Goal: Entertainment & Leisure: Browse casually

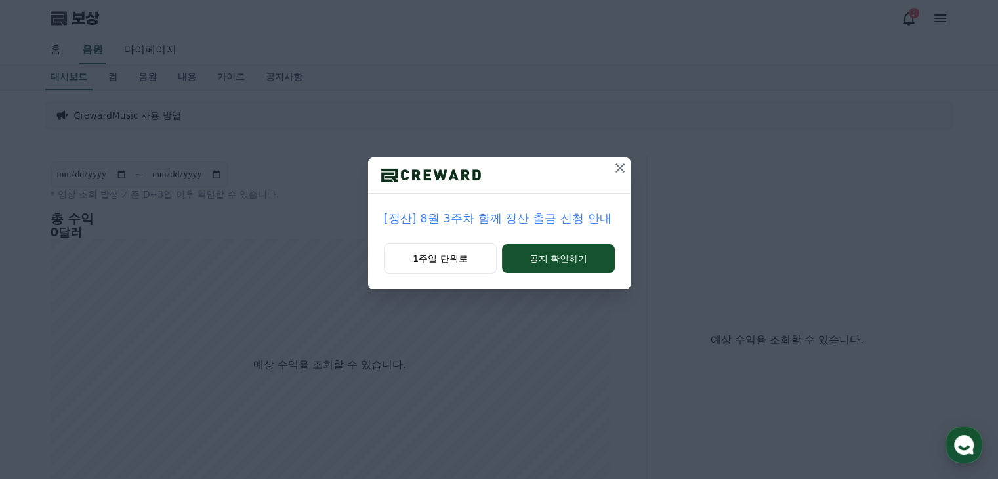
drag, startPoint x: 784, startPoint y: 132, endPoint x: 756, endPoint y: 138, distance: 29.0
click at [784, 132] on div "[정산] 8월 3주차 함께 정산 출금 신청 안내 1주일 단위로 공지 확인하기" at bounding box center [499, 155] width 998 height 310
click at [619, 166] on icon at bounding box center [620, 168] width 16 height 16
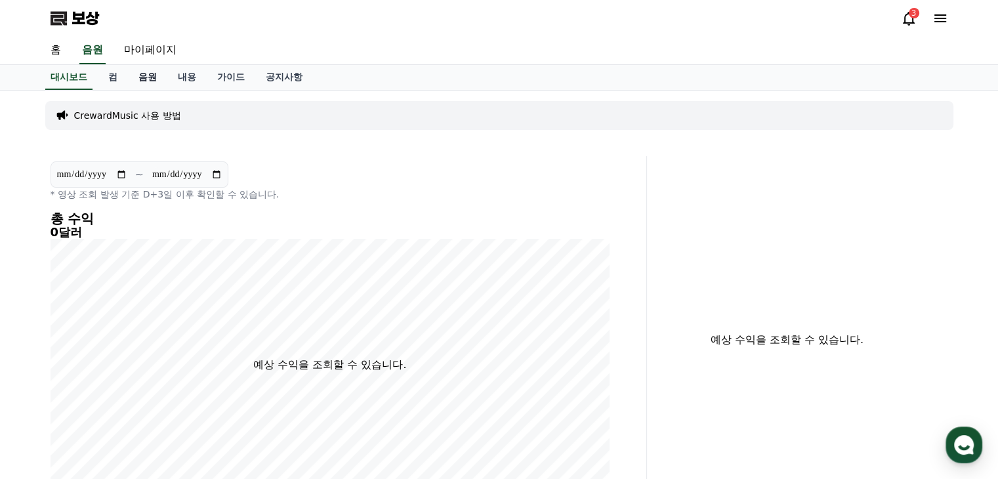
click at [147, 79] on font "음원" at bounding box center [147, 77] width 18 height 10
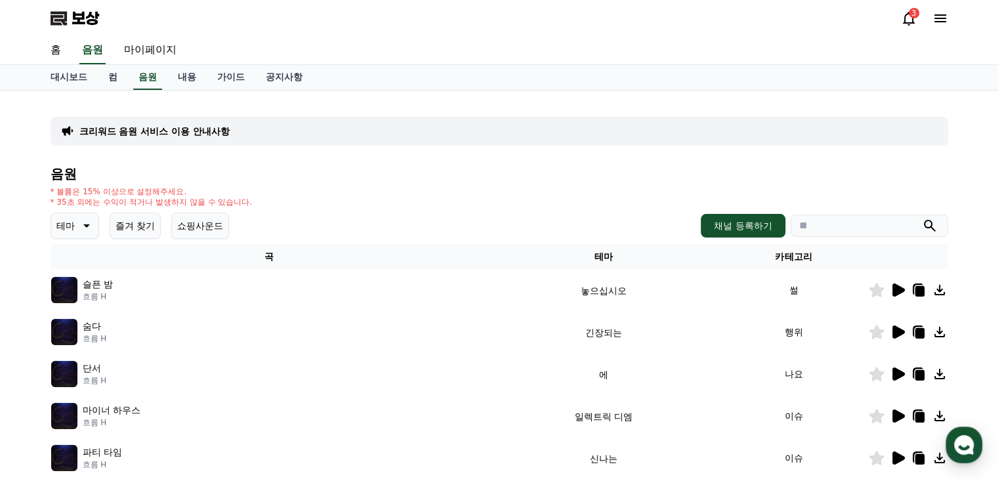
click at [81, 227] on icon at bounding box center [85, 226] width 16 height 16
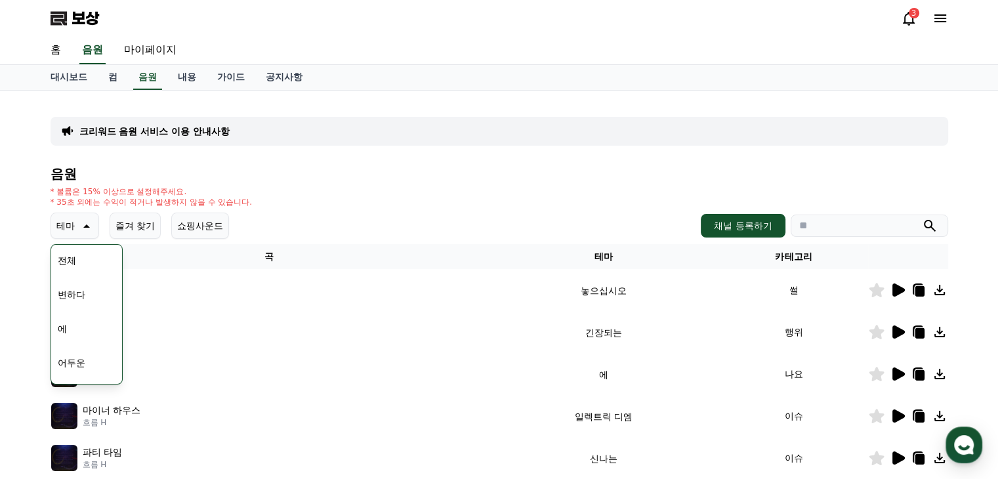
scroll to position [66, 0]
click at [79, 295] on font "어두운" at bounding box center [72, 297] width 28 height 10
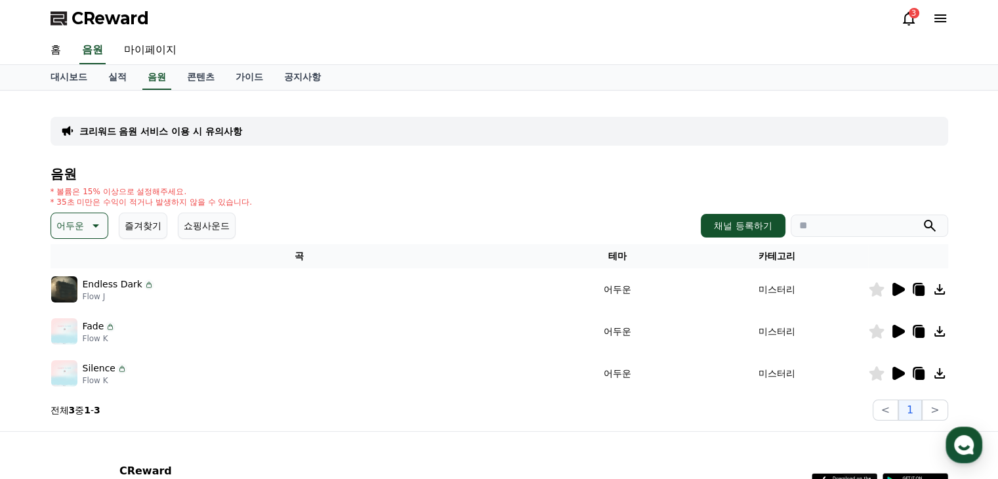
click at [900, 289] on icon at bounding box center [898, 289] width 12 height 13
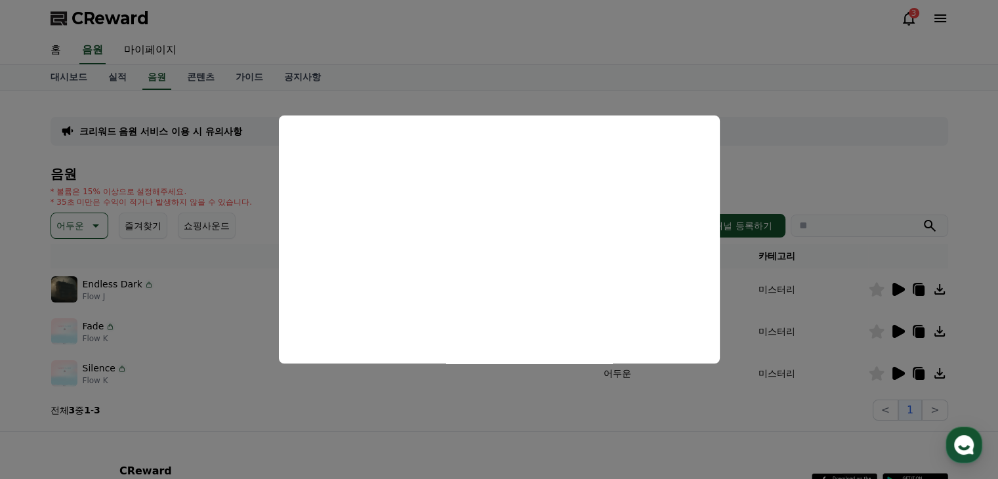
click at [787, 161] on button "close modal" at bounding box center [499, 239] width 998 height 479
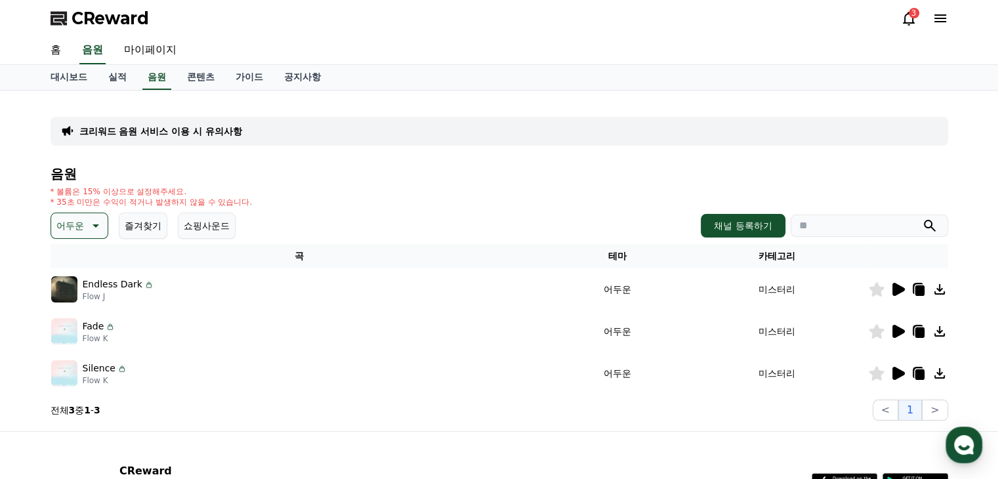
click at [900, 329] on icon at bounding box center [898, 331] width 12 height 13
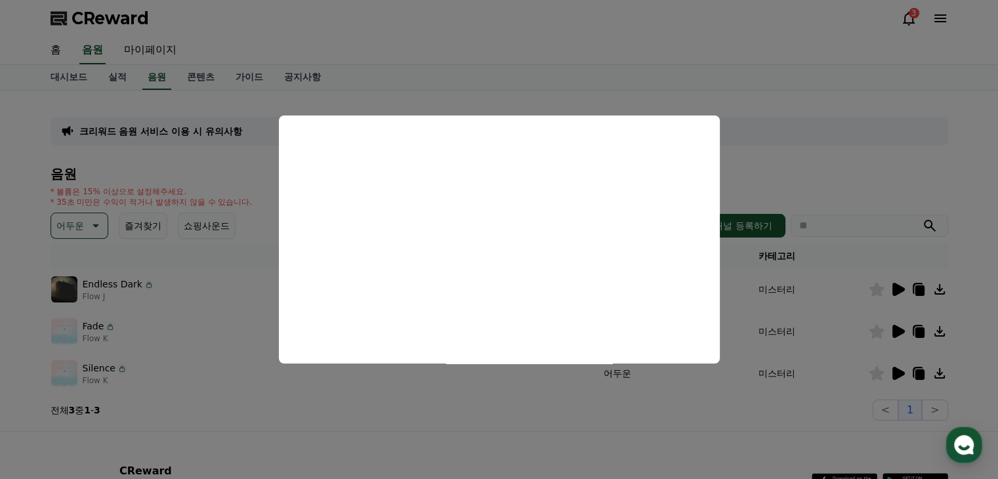
click at [784, 150] on button "close modal" at bounding box center [499, 239] width 998 height 479
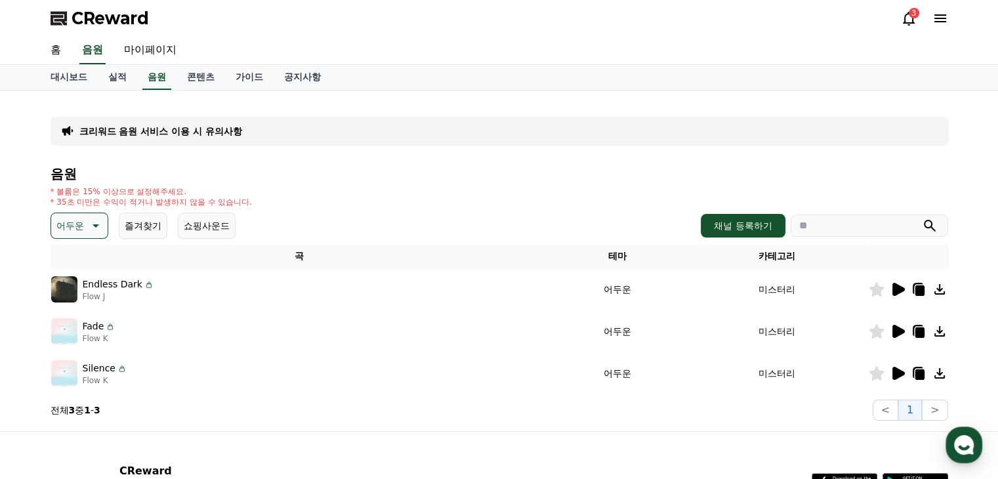
click at [898, 373] on icon at bounding box center [898, 373] width 12 height 13
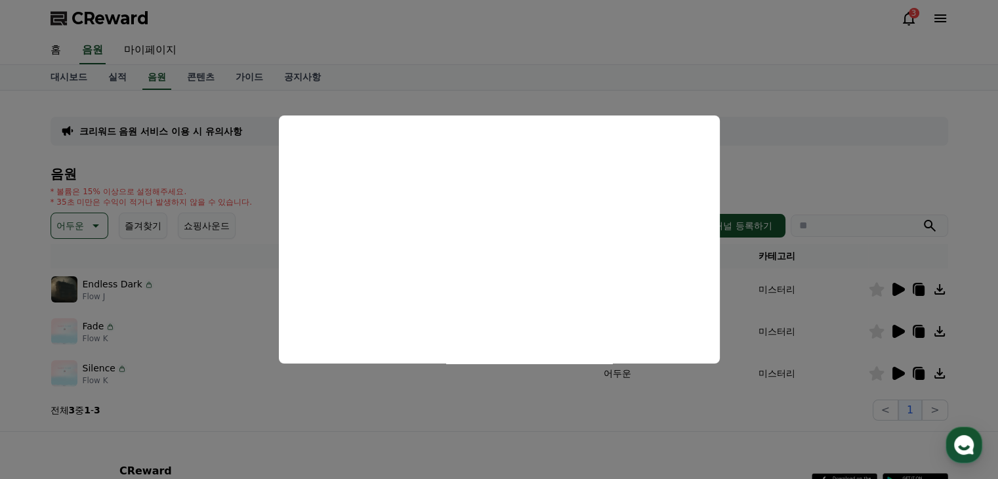
click at [798, 121] on button "close modal" at bounding box center [499, 239] width 998 height 479
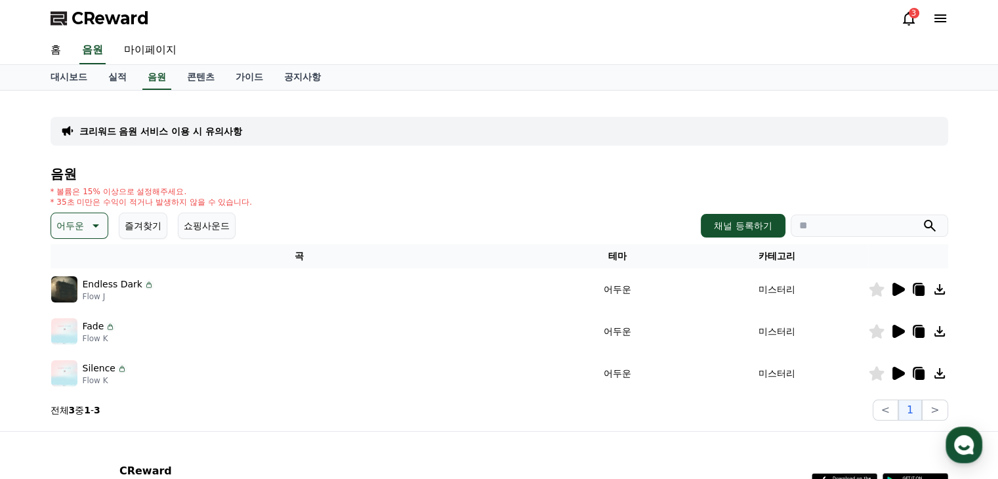
click at [92, 224] on icon at bounding box center [95, 226] width 16 height 16
click at [72, 361] on button "잔잔한" at bounding box center [71, 362] width 38 height 29
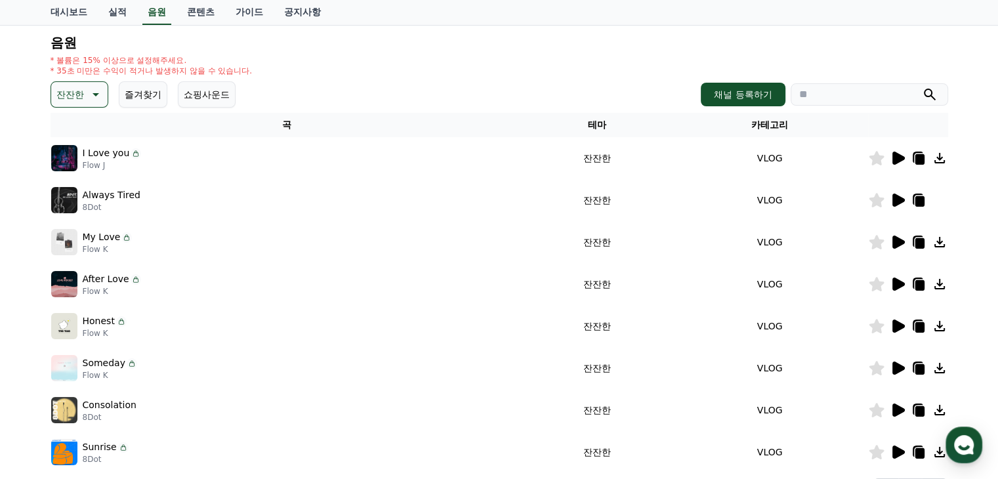
scroll to position [262, 0]
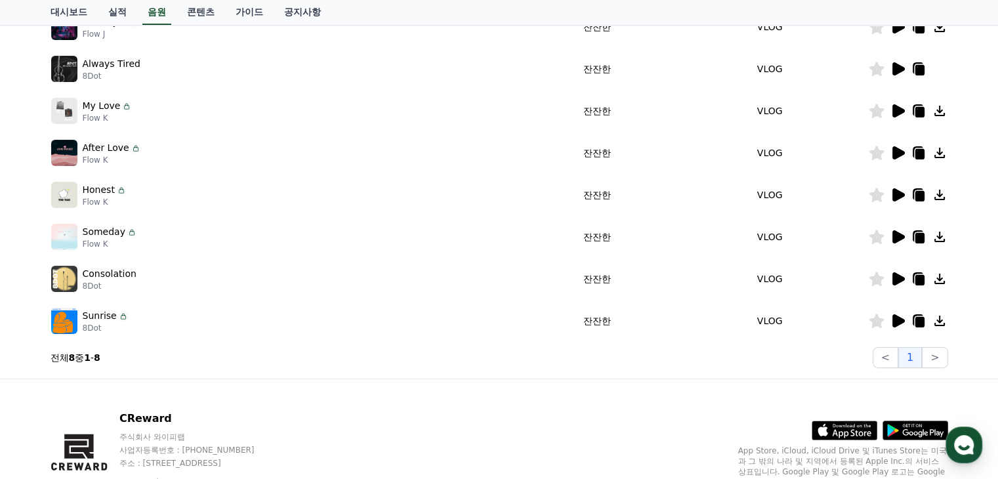
click at [899, 325] on icon at bounding box center [898, 321] width 16 height 16
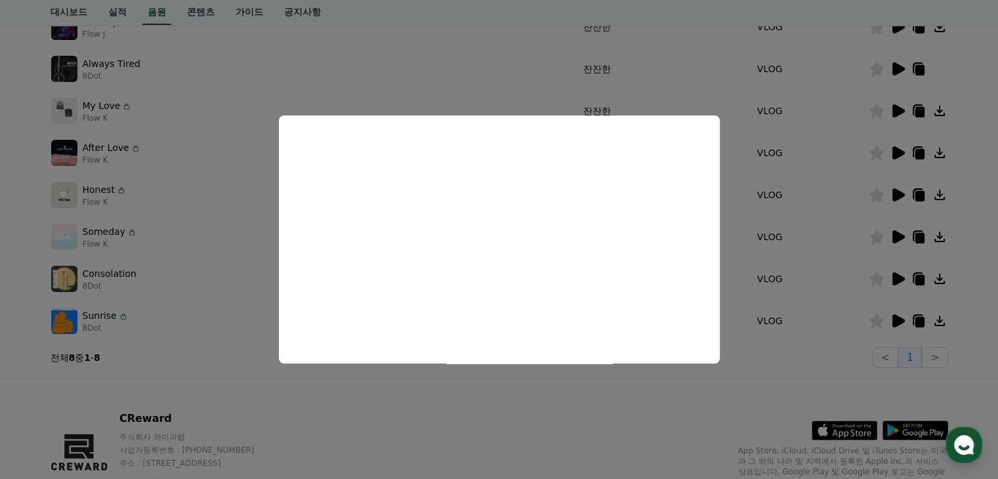
click at [469, 405] on button "close modal" at bounding box center [499, 239] width 998 height 479
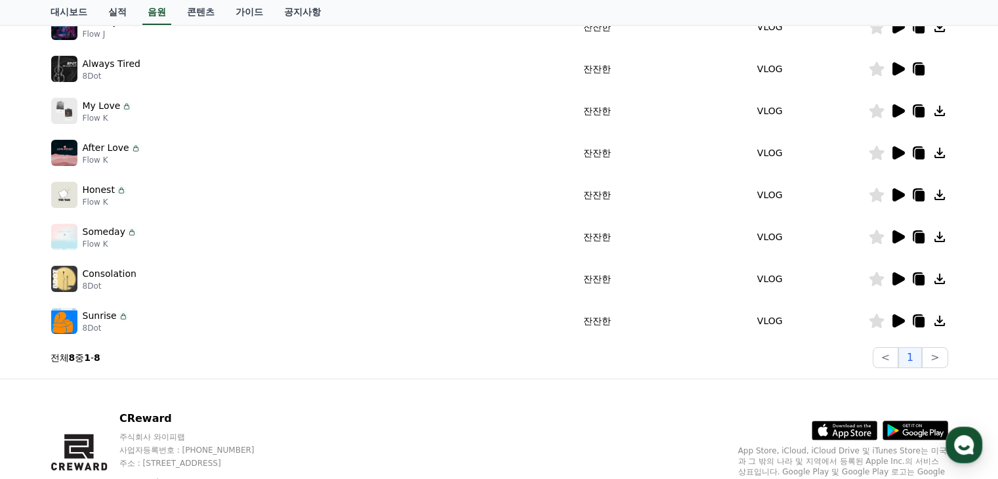
scroll to position [66, 0]
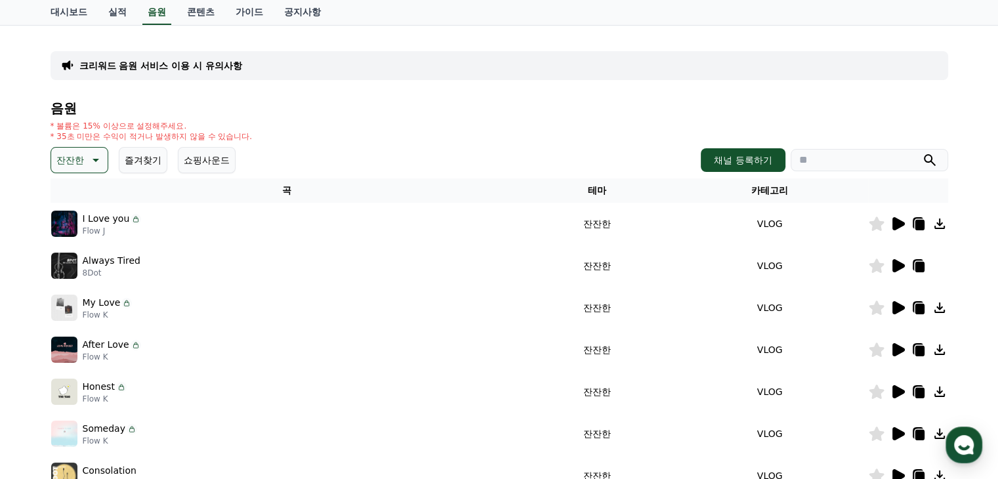
click at [71, 154] on p "잔잔한" at bounding box center [70, 160] width 28 height 18
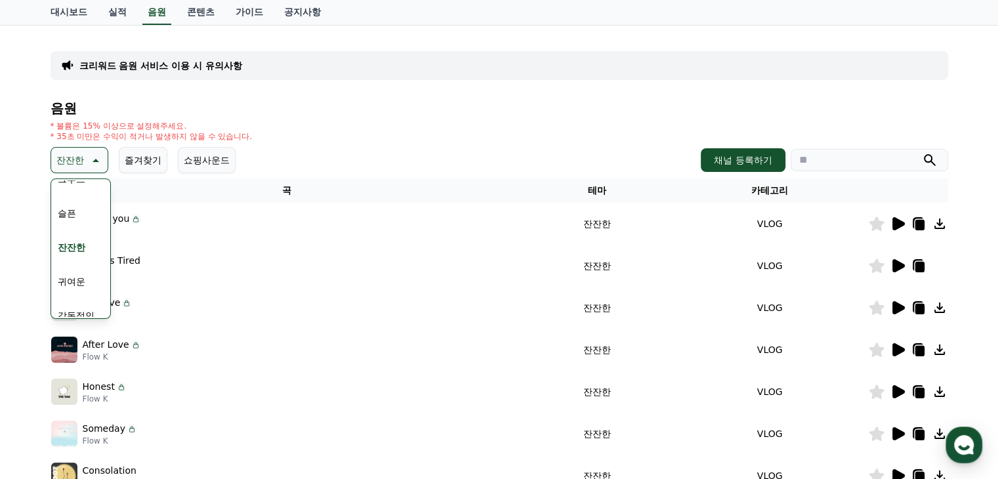
click at [79, 276] on button "귀여운" at bounding box center [71, 281] width 38 height 29
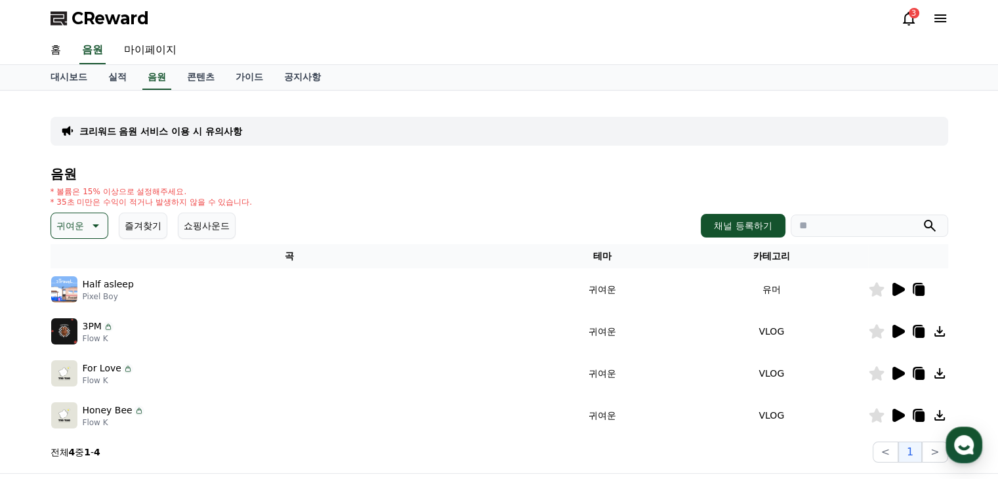
scroll to position [66, 0]
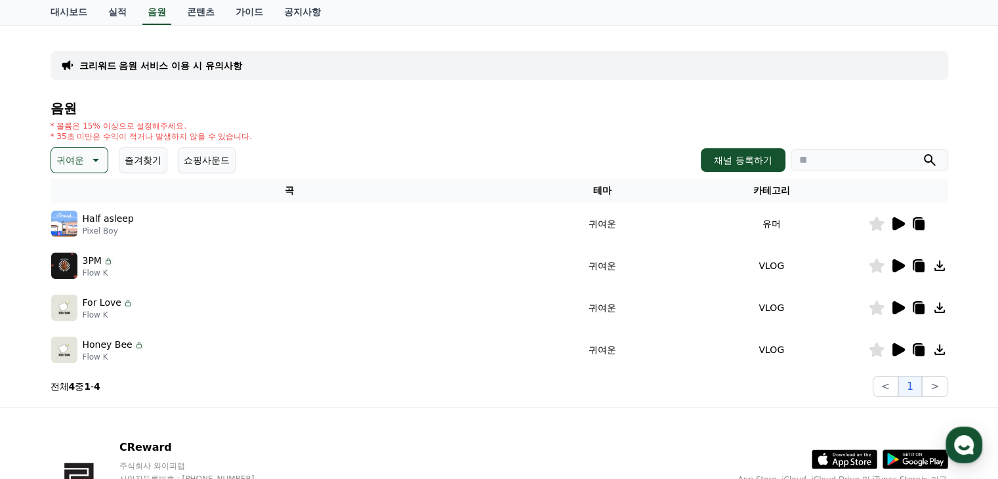
click at [893, 304] on icon at bounding box center [898, 307] width 12 height 13
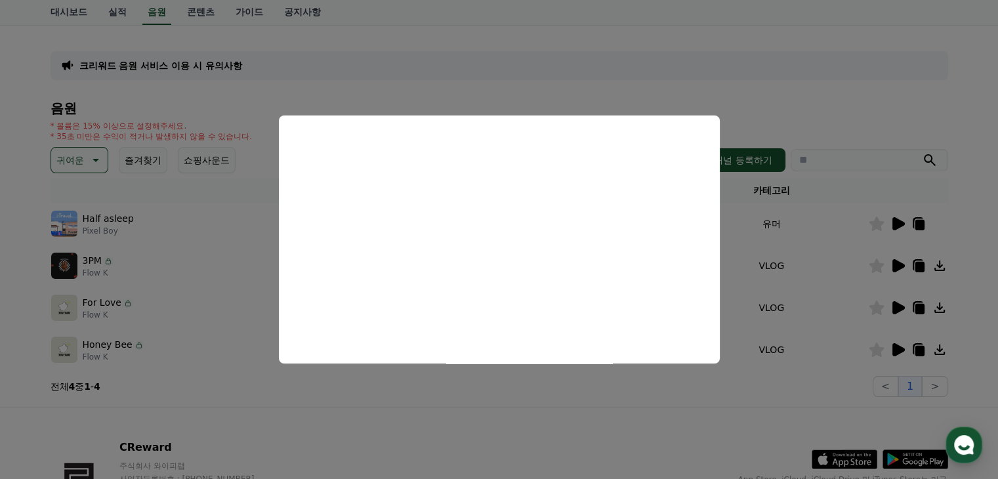
click at [450, 397] on button "close modal" at bounding box center [499, 239] width 998 height 479
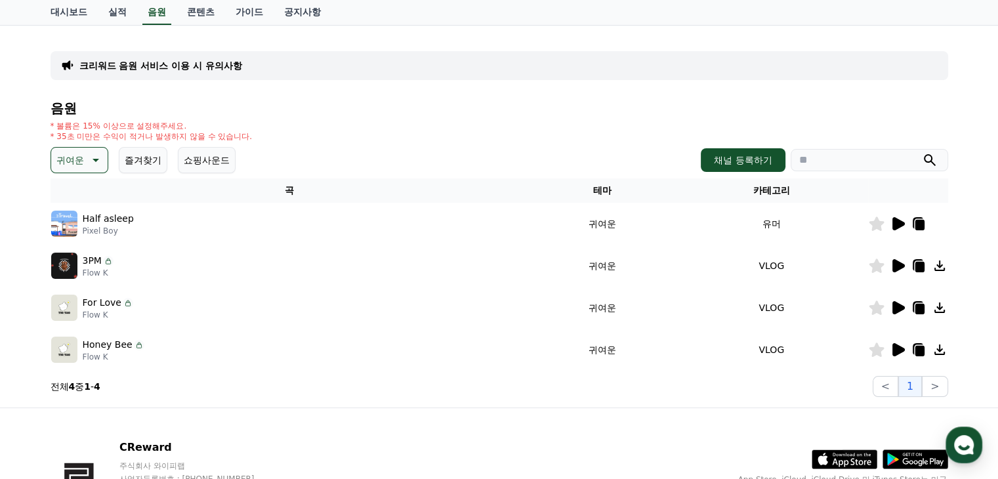
click at [892, 348] on icon at bounding box center [898, 349] width 12 height 13
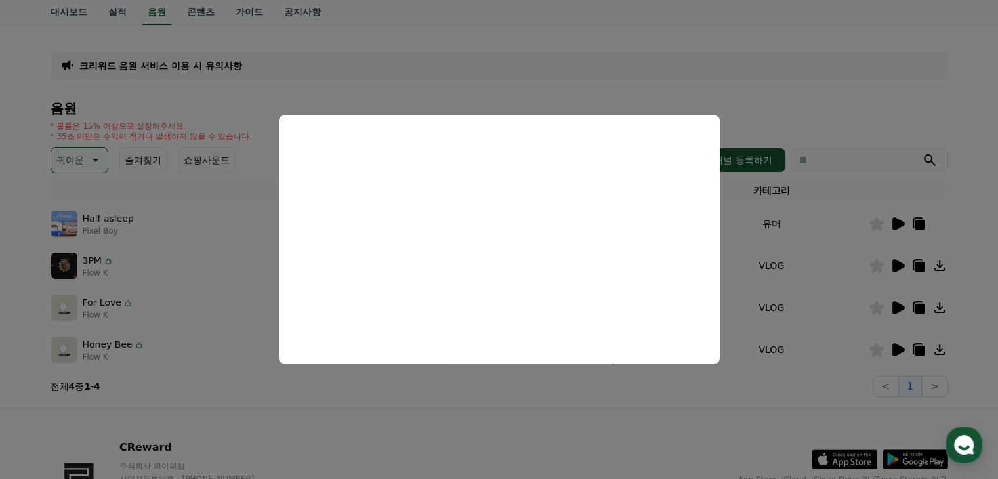
click at [467, 397] on button "close modal" at bounding box center [499, 239] width 998 height 479
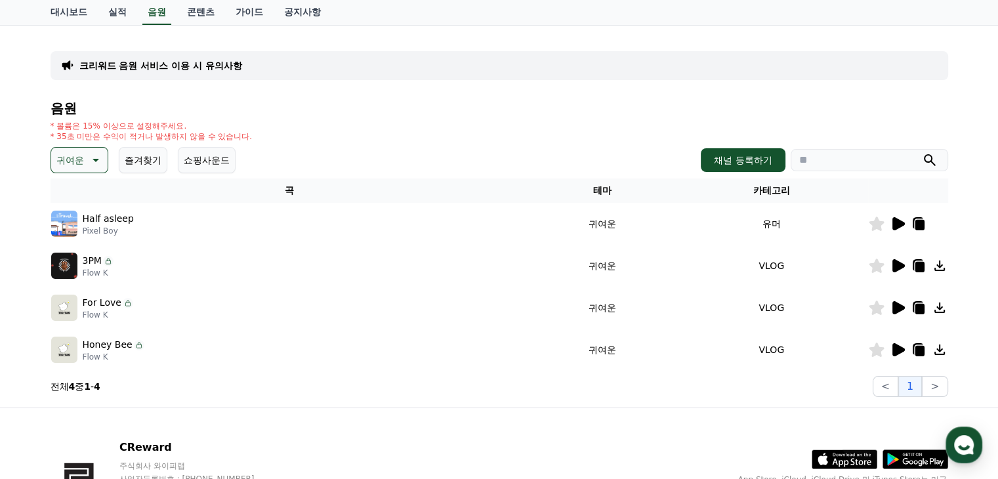
click at [82, 154] on p "귀여운" at bounding box center [70, 160] width 28 height 18
click at [77, 272] on button "귀여운" at bounding box center [71, 281] width 38 height 29
drag, startPoint x: 79, startPoint y: 161, endPoint x: 81, endPoint y: 171, distance: 10.0
click at [79, 161] on p "귀여운" at bounding box center [70, 160] width 28 height 18
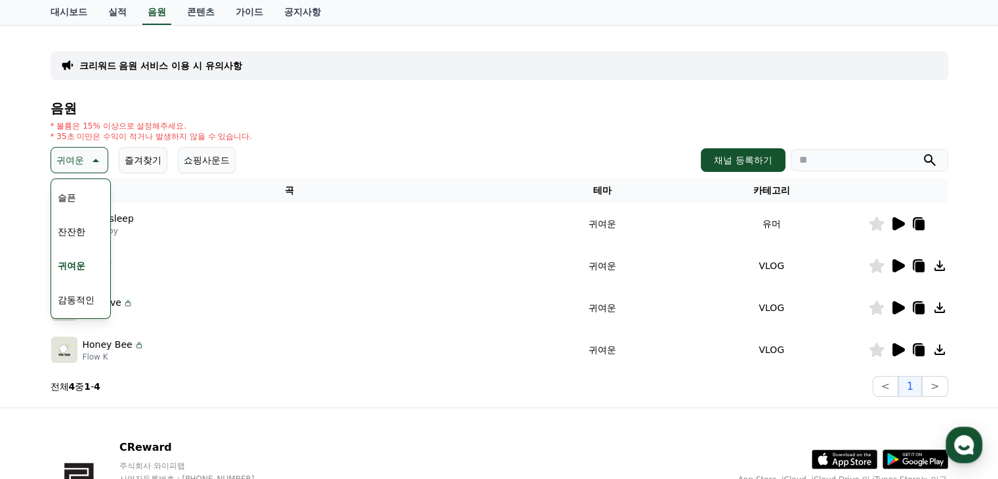
scroll to position [409, 0]
click at [67, 259] on button "슬픈" at bounding box center [66, 263] width 29 height 29
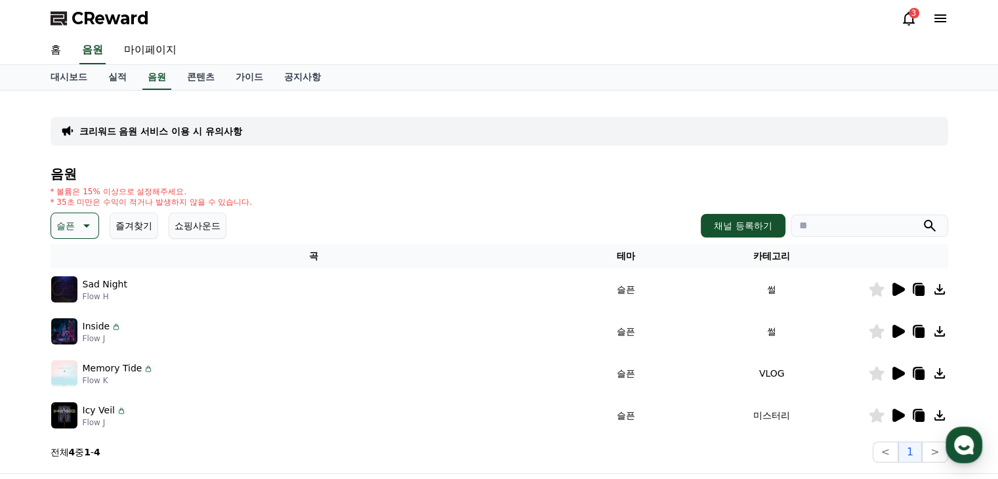
click at [897, 286] on icon at bounding box center [898, 289] width 12 height 13
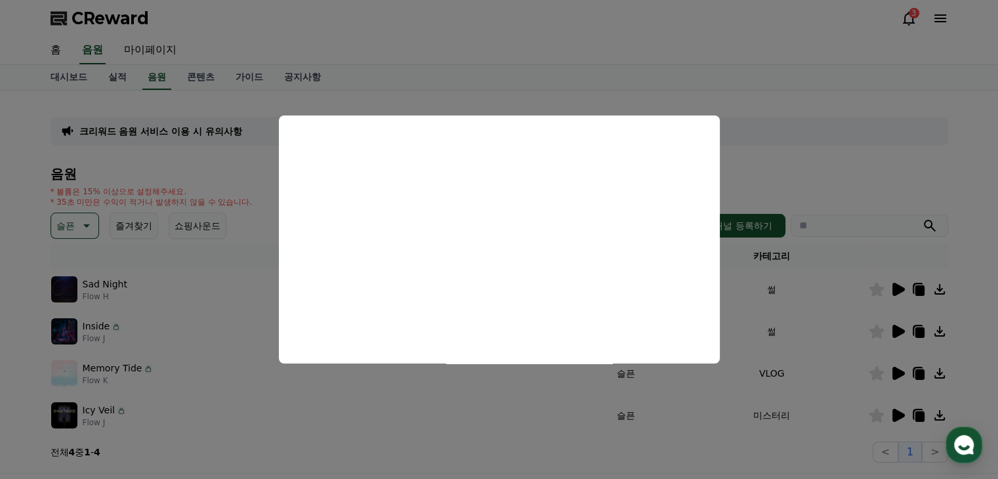
click at [501, 400] on button "close modal" at bounding box center [499, 239] width 998 height 479
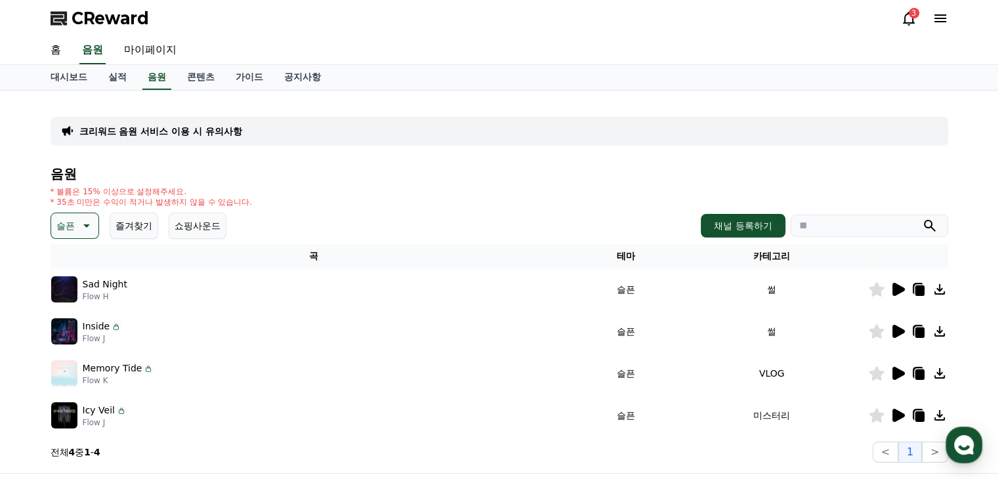
click at [897, 331] on icon at bounding box center [898, 331] width 12 height 13
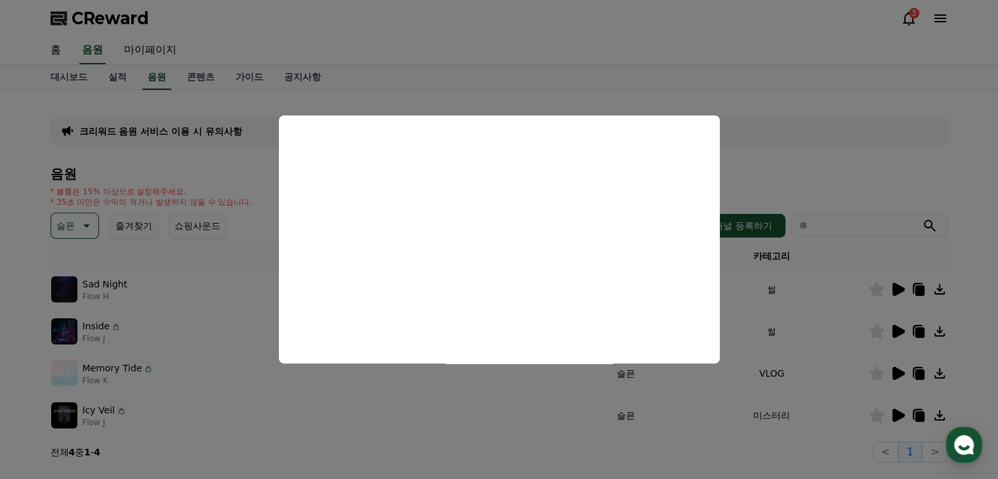
click at [499, 394] on button "close modal" at bounding box center [499, 239] width 998 height 479
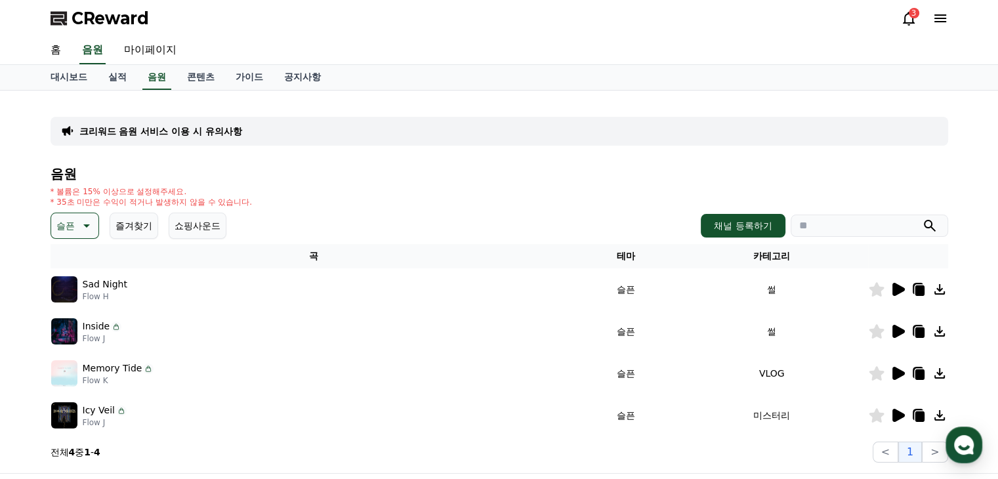
click at [896, 367] on icon at bounding box center [898, 373] width 12 height 13
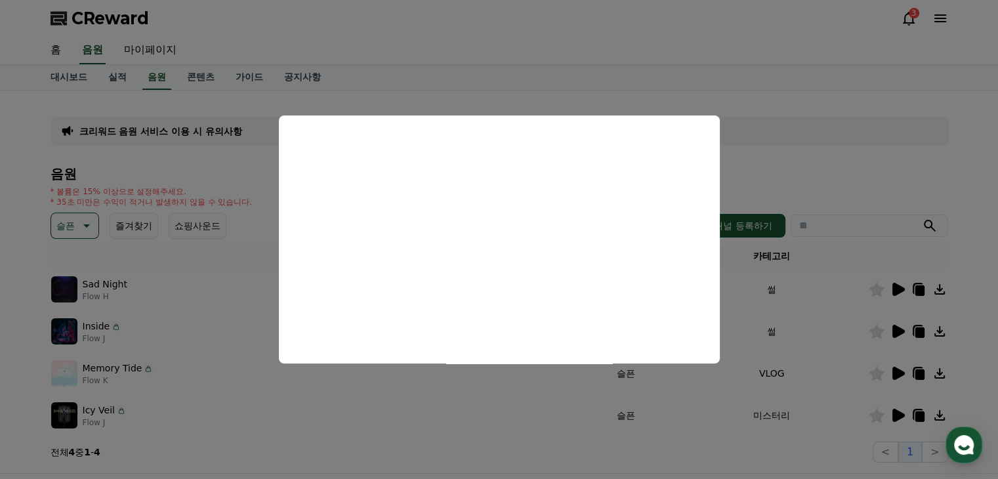
drag, startPoint x: 522, startPoint y: 396, endPoint x: 698, endPoint y: 390, distance: 175.3
click at [522, 396] on button "close modal" at bounding box center [499, 239] width 998 height 479
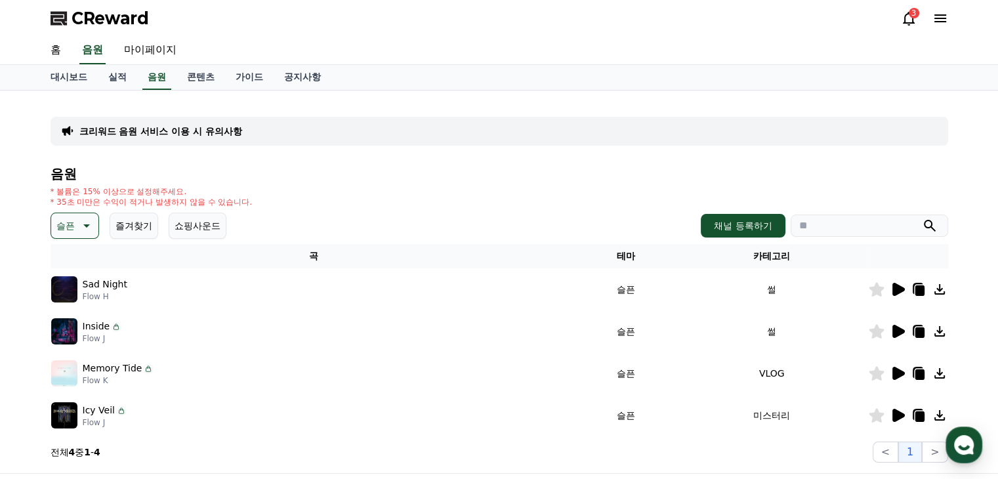
click at [902, 413] on icon at bounding box center [898, 415] width 12 height 13
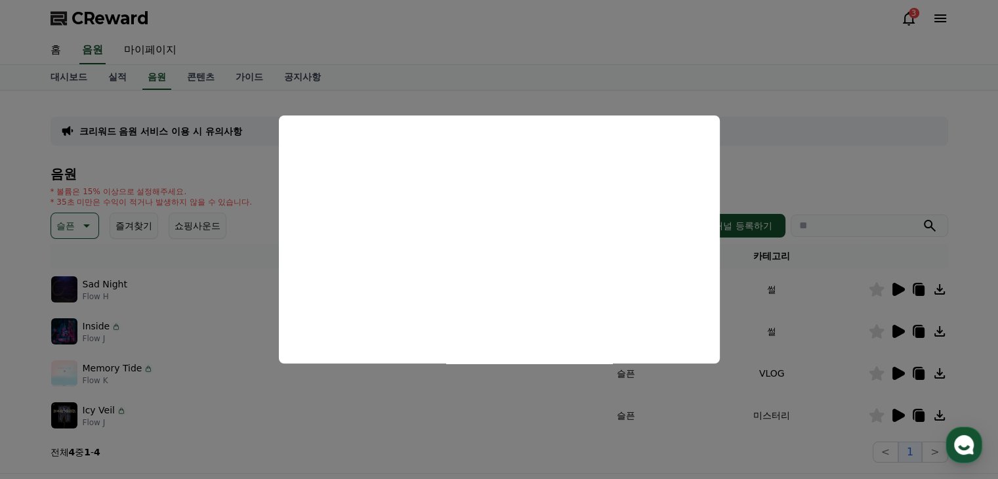
click at [519, 410] on button "close modal" at bounding box center [499, 239] width 998 height 479
